Goal: Contribute content: Add original content to the website for others to see

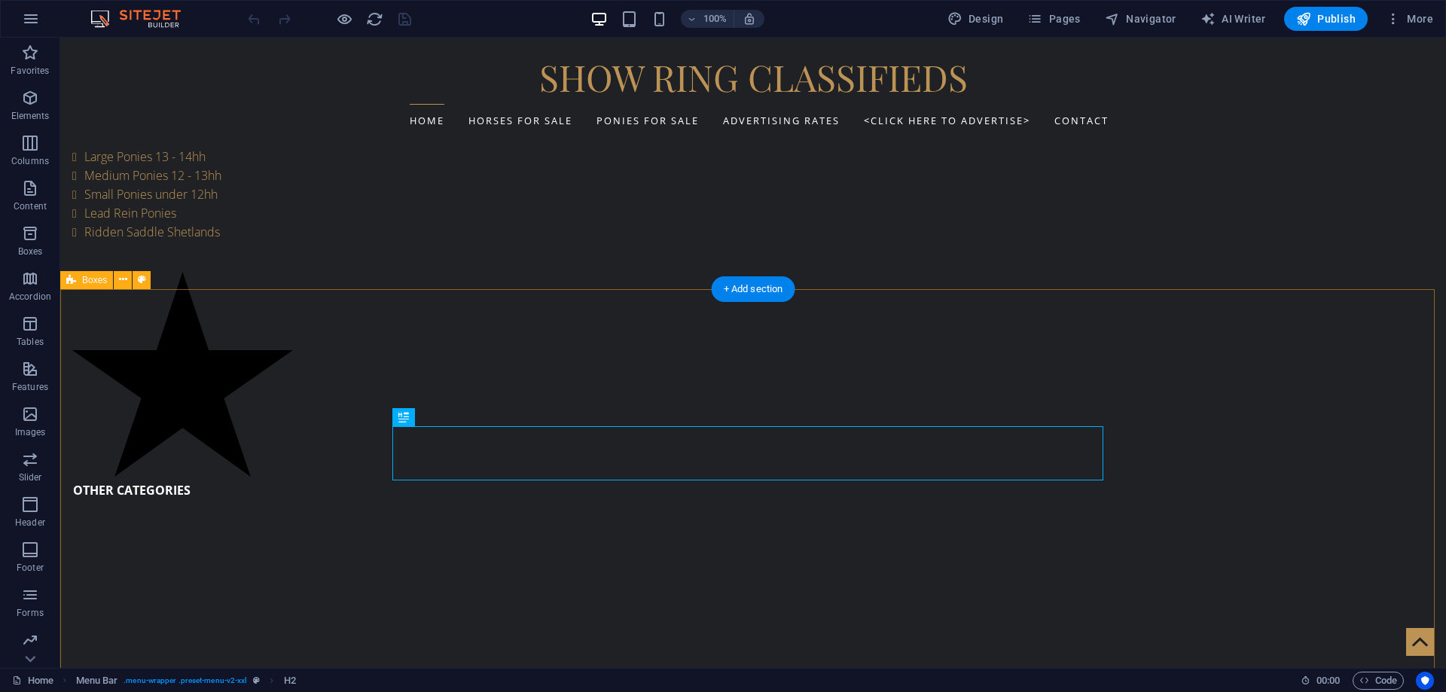
scroll to position [603, 0]
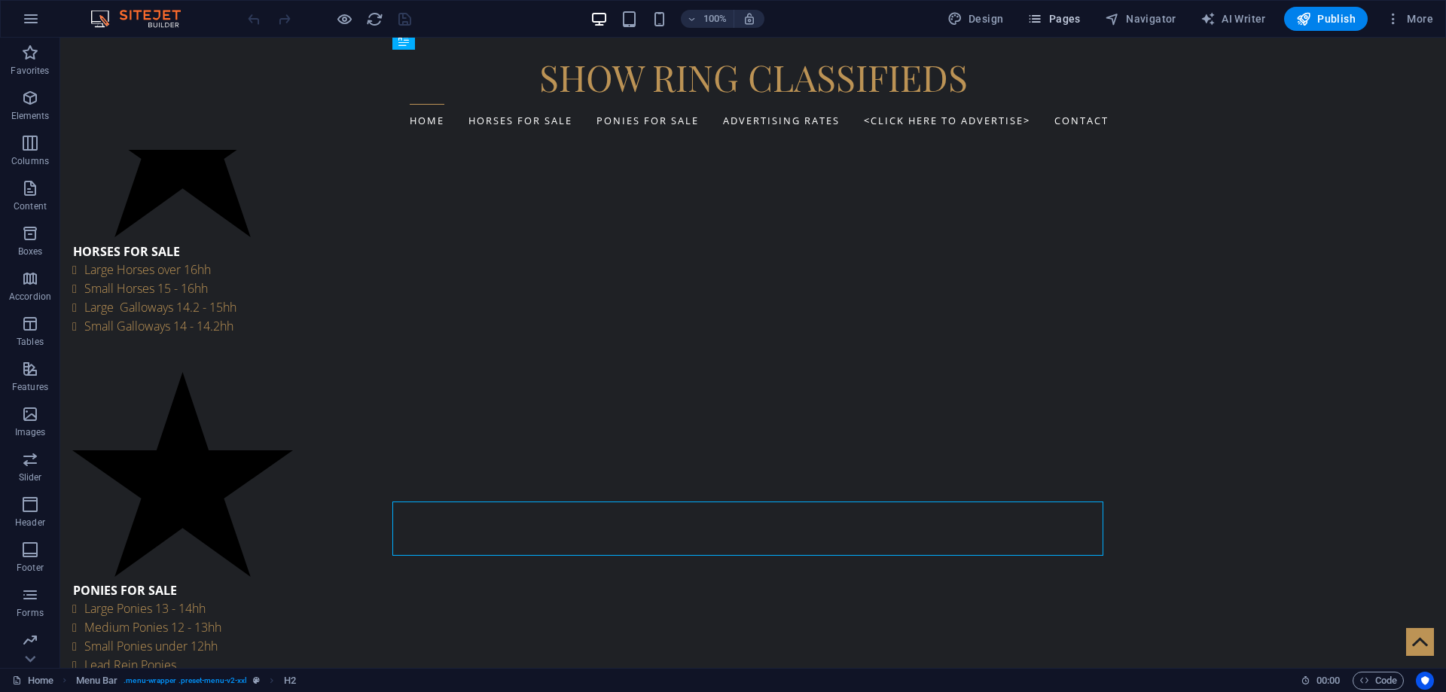
click at [1068, 20] on span "Pages" at bounding box center [1053, 18] width 53 height 15
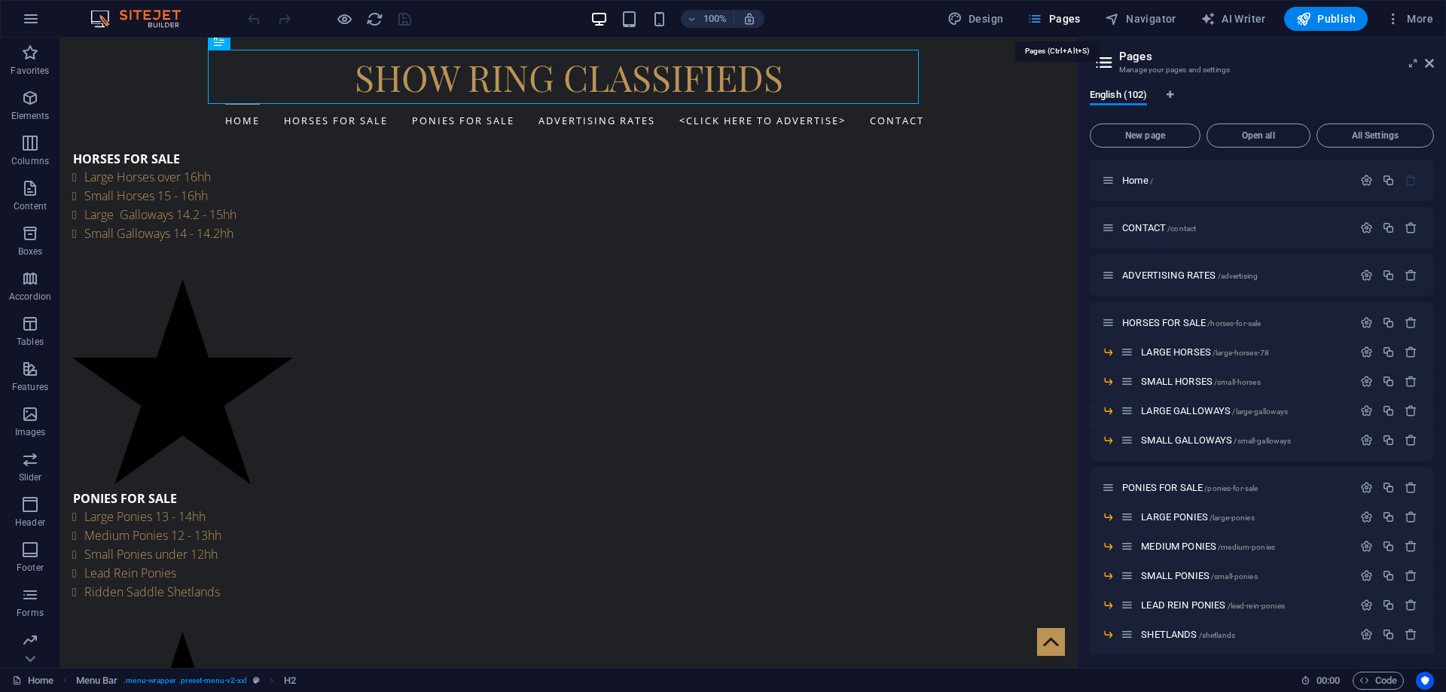
scroll to position [510, 0]
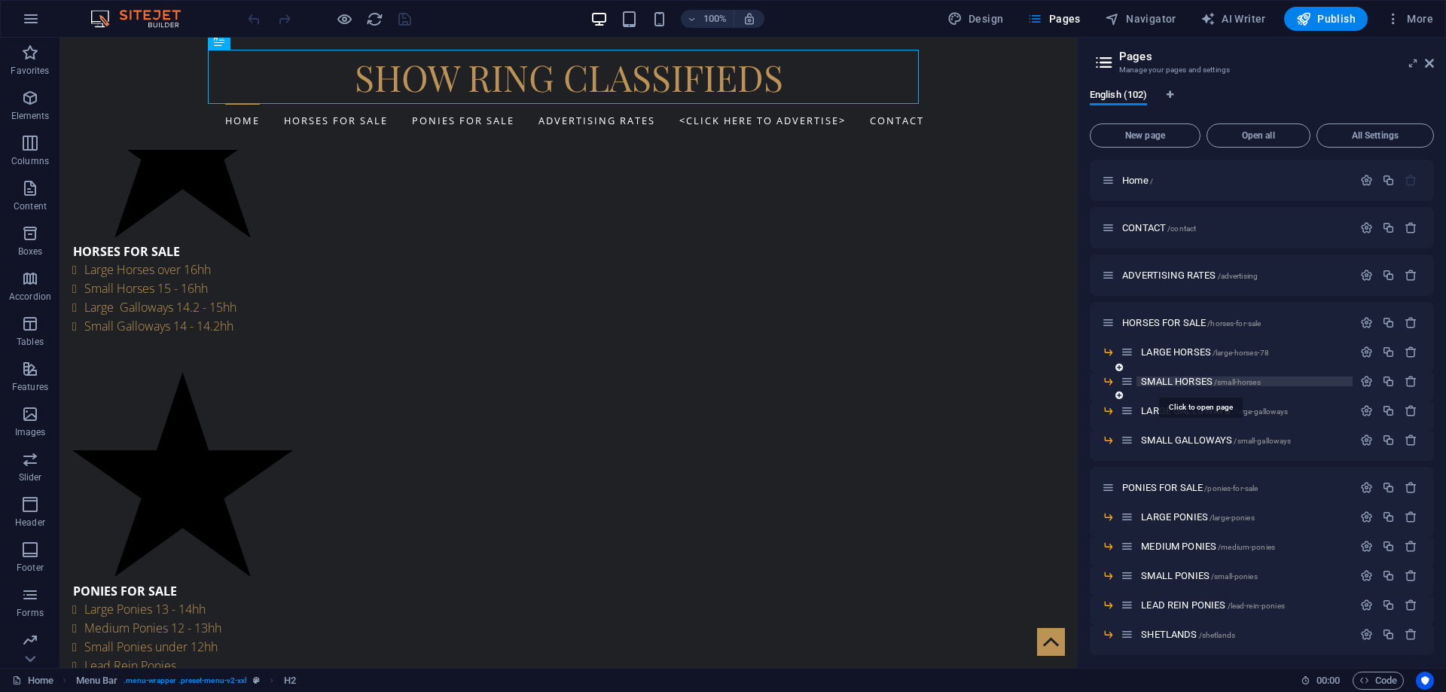
click at [1167, 380] on span "SMALL HORSES /small-horses" at bounding box center [1200, 381] width 119 height 11
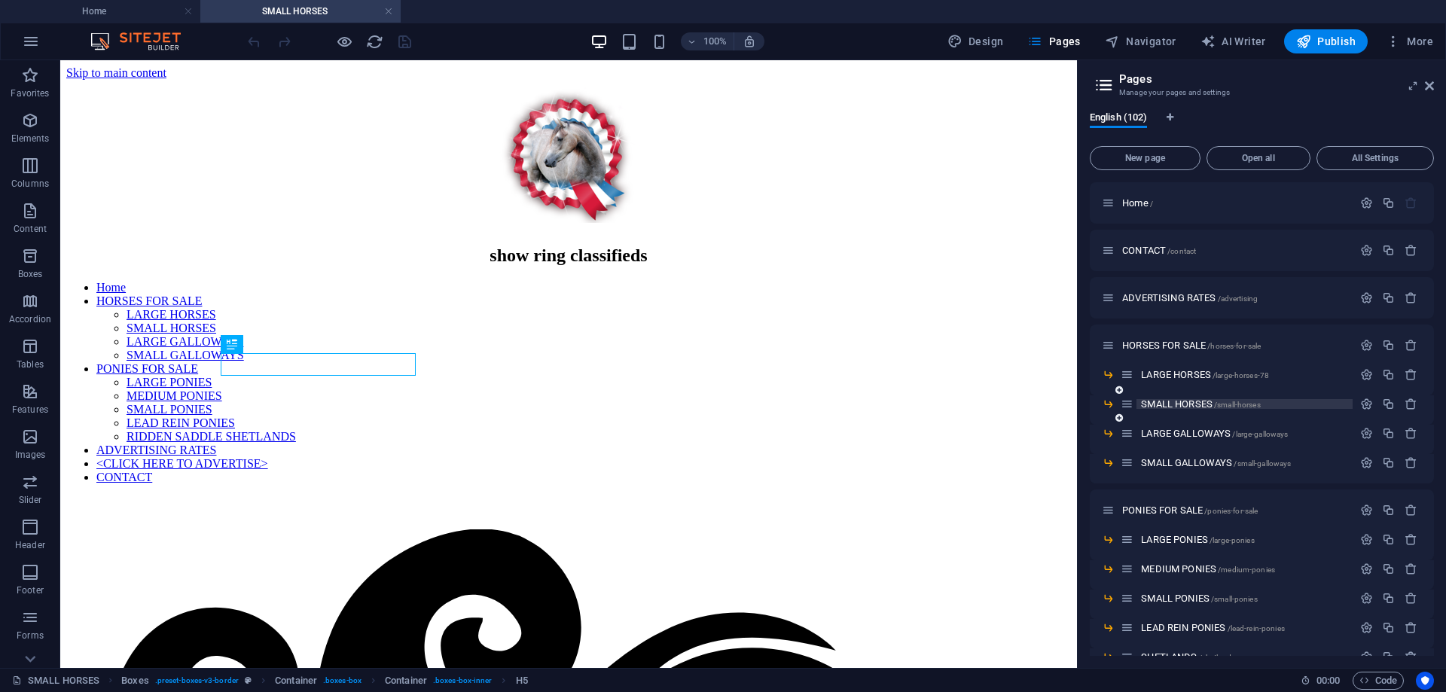
scroll to position [436, 0]
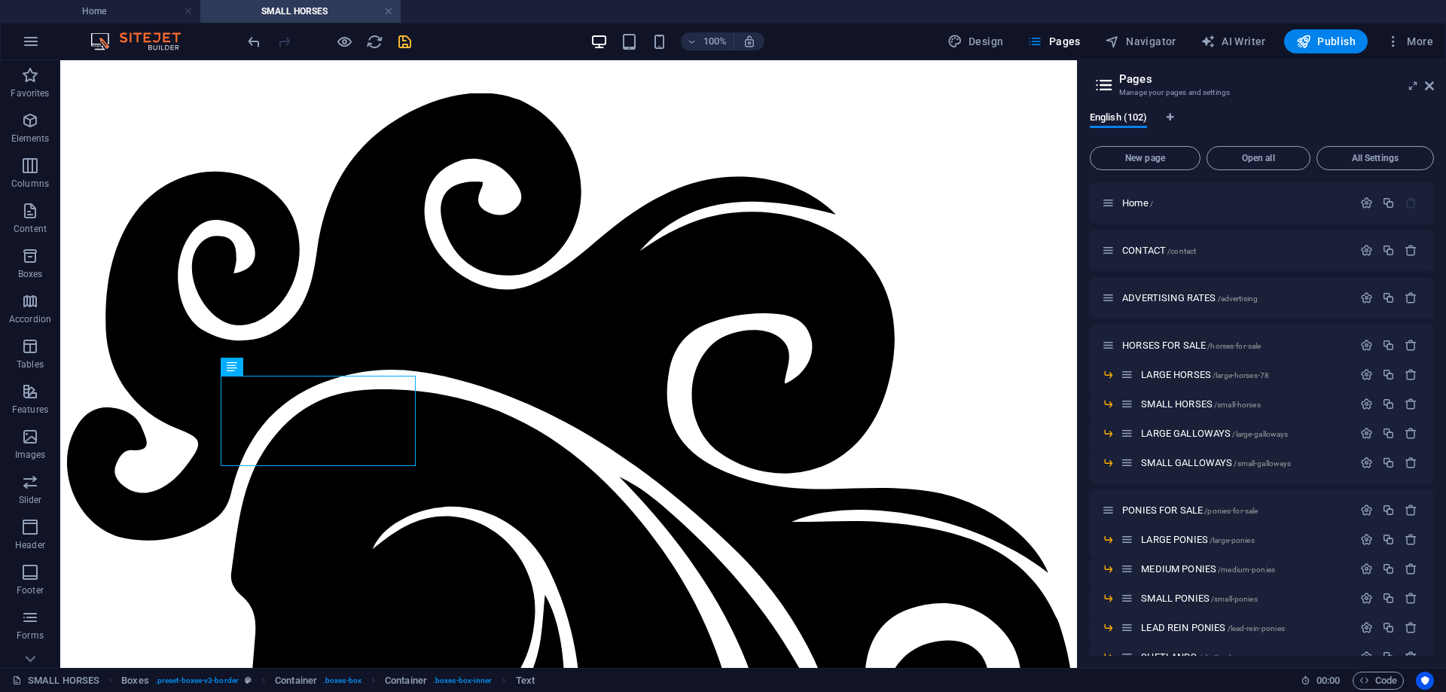
click at [402, 39] on icon "save" at bounding box center [404, 41] width 17 height 17
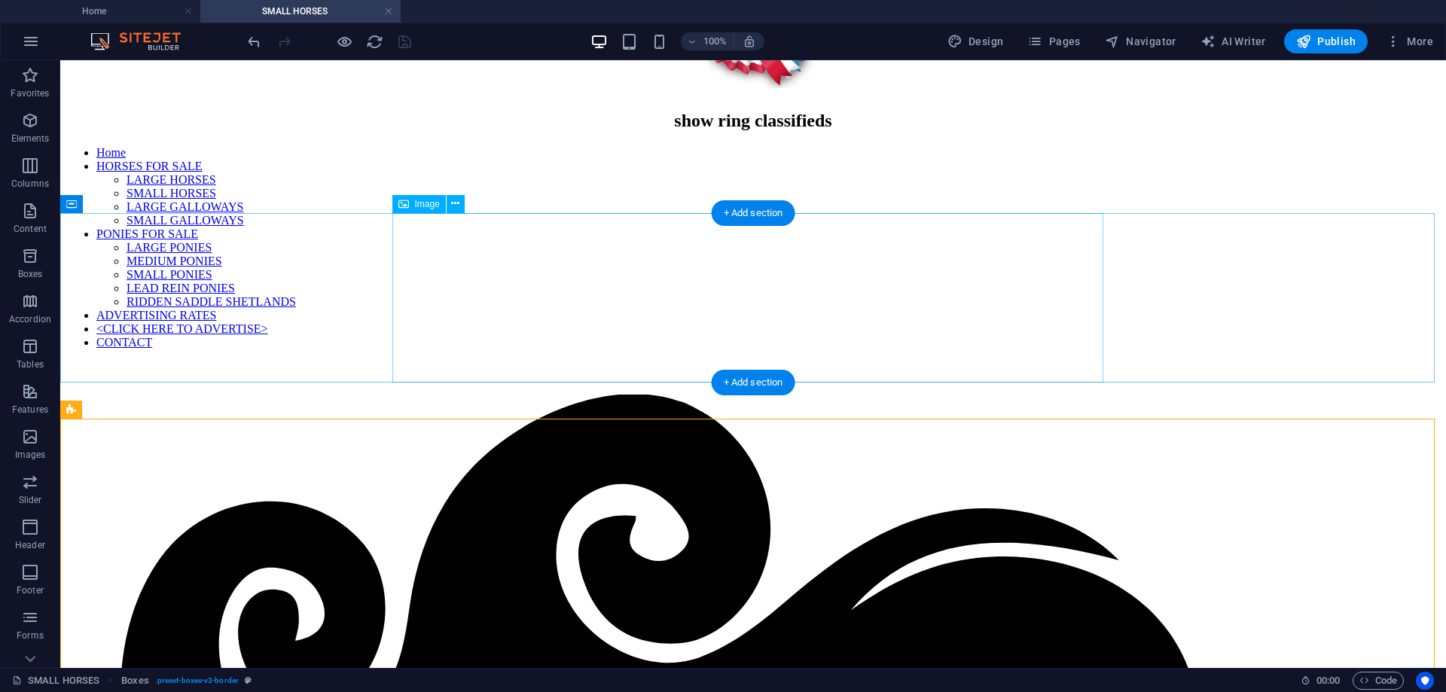
scroll to position [0, 0]
